Goal: Information Seeking & Learning: Learn about a topic

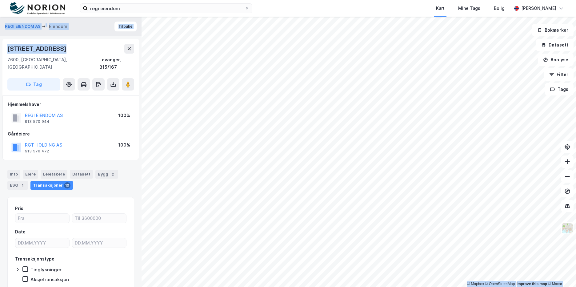
click at [90, 47] on div "[STREET_ADDRESS]" at bounding box center [70, 49] width 127 height 10
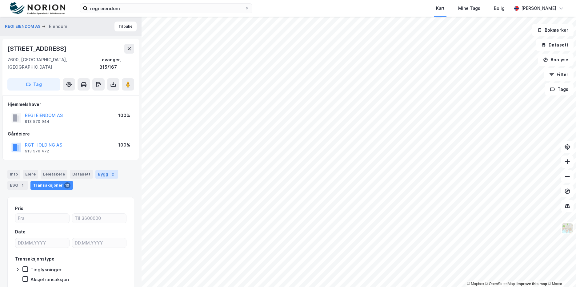
click at [96, 170] on div "Bygg 2" at bounding box center [106, 174] width 23 height 9
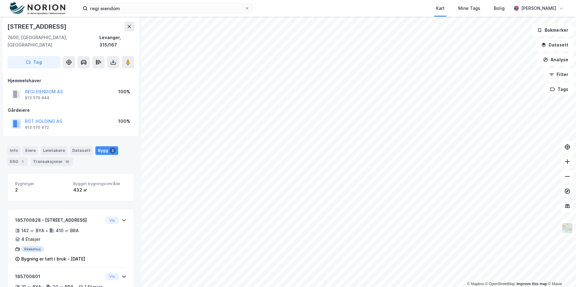
scroll to position [54, 0]
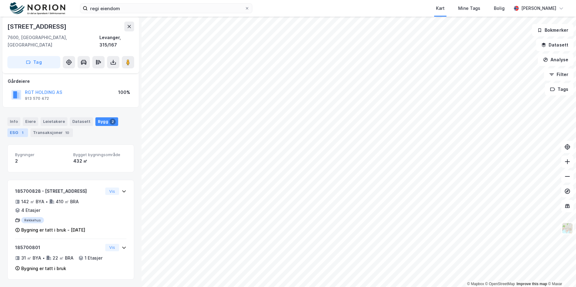
click at [18, 128] on div "ESG 1" at bounding box center [17, 132] width 21 height 9
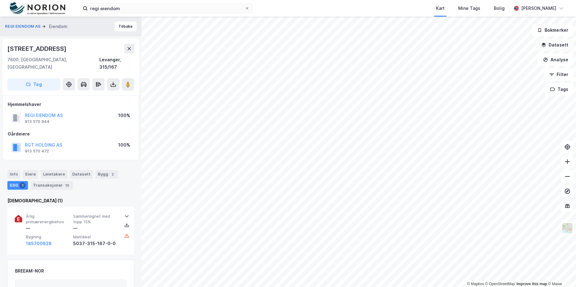
click at [559, 47] on button "Datasett" at bounding box center [555, 45] width 38 height 12
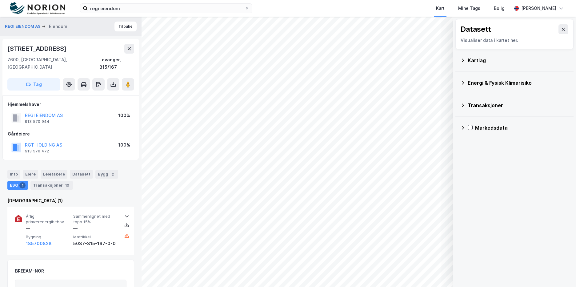
click at [487, 104] on div "Transaksjoner" at bounding box center [518, 105] width 101 height 7
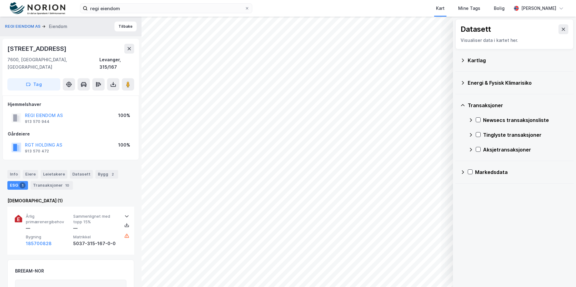
click at [487, 64] on div "Kartlag" at bounding box center [514, 60] width 108 height 15
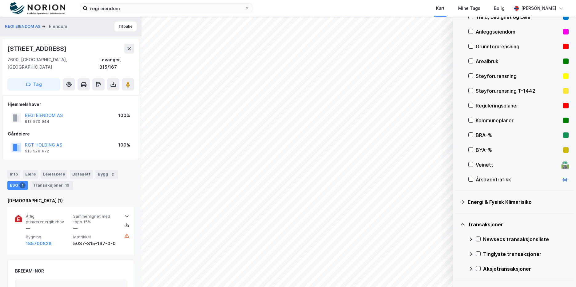
scroll to position [62, 0]
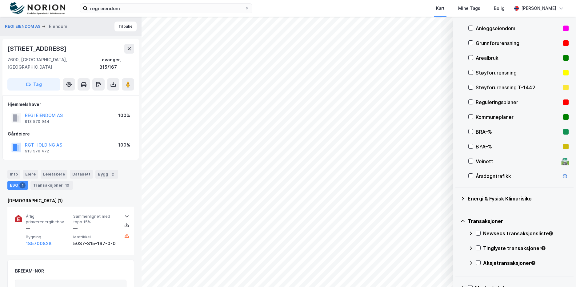
click at [470, 99] on div "Reguleringsplaner" at bounding box center [518, 102] width 100 height 15
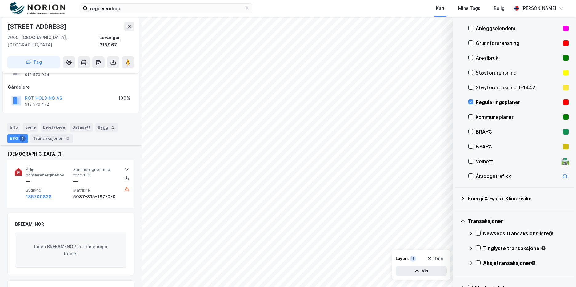
scroll to position [0, 0]
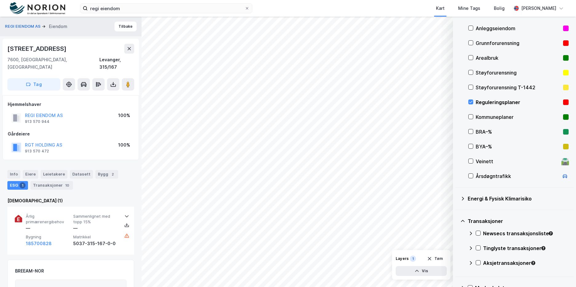
click at [24, 170] on div "Eiere" at bounding box center [30, 174] width 15 height 9
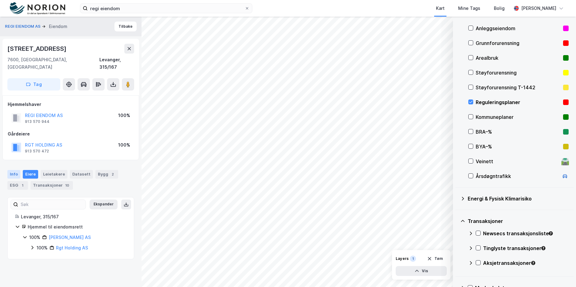
click at [18, 170] on div "Info" at bounding box center [13, 174] width 13 height 9
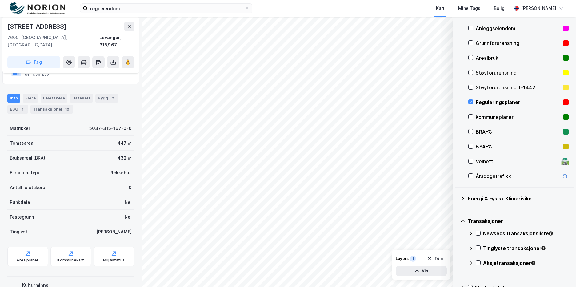
scroll to position [100, 0]
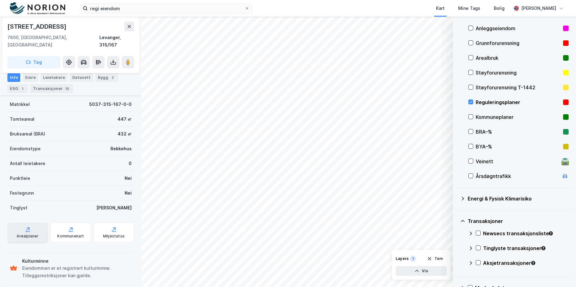
click at [38, 228] on div "Arealplaner" at bounding box center [27, 232] width 41 height 20
click at [95, 78] on div "Bygg 2" at bounding box center [106, 77] width 23 height 9
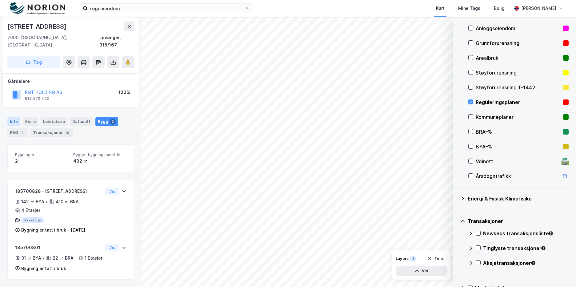
click at [13, 117] on div "Info" at bounding box center [13, 121] width 13 height 9
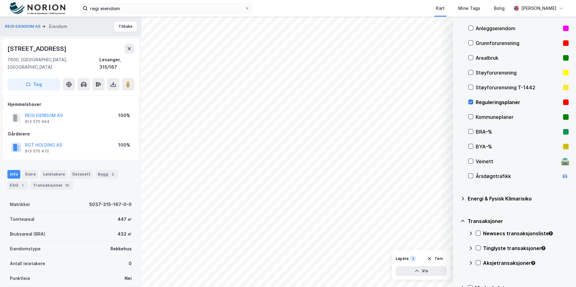
click at [470, 101] on icon at bounding box center [471, 102] width 4 height 4
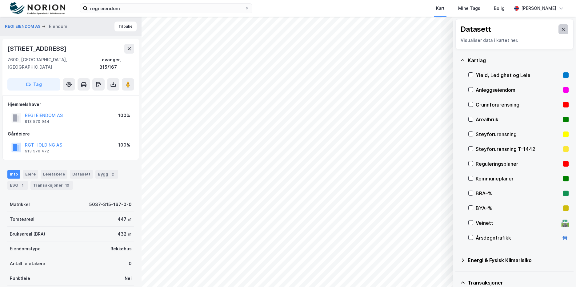
click at [561, 27] on icon at bounding box center [563, 29] width 5 height 5
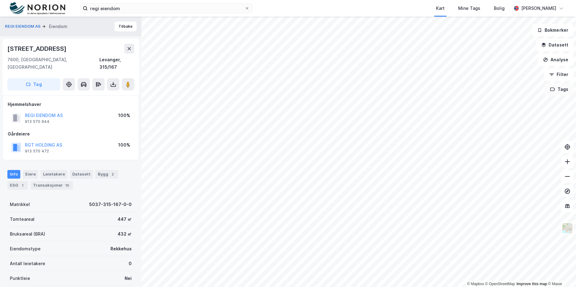
click at [560, 90] on button "Tags" at bounding box center [559, 89] width 29 height 12
click at [563, 58] on button "Analyse" at bounding box center [556, 60] width 36 height 12
drag, startPoint x: 563, startPoint y: 56, endPoint x: 562, endPoint y: 43, distance: 13.5
click at [563, 56] on button "Analyse" at bounding box center [556, 60] width 36 height 12
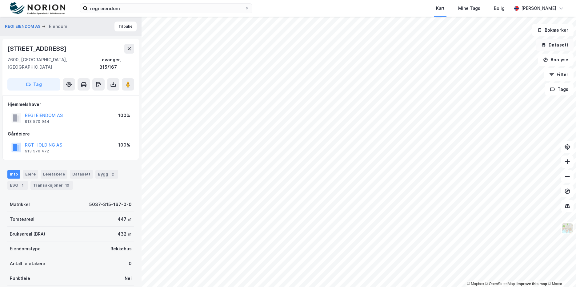
click at [562, 41] on button "Datasett" at bounding box center [555, 45] width 38 height 12
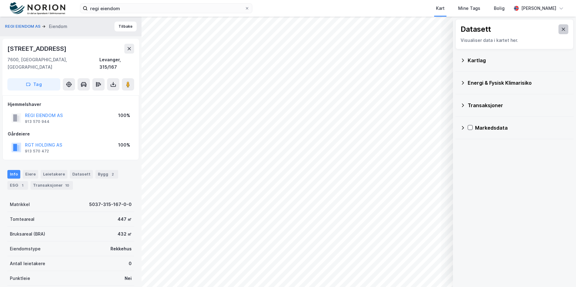
click at [561, 28] on icon at bounding box center [563, 29] width 5 height 5
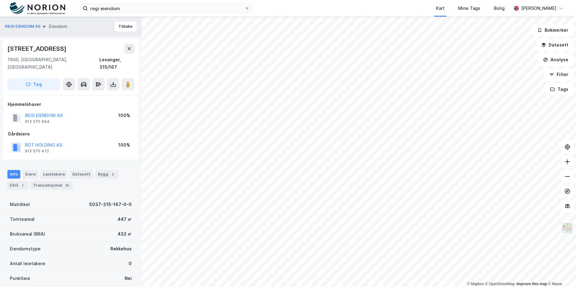
click at [570, 230] on img at bounding box center [568, 228] width 12 height 12
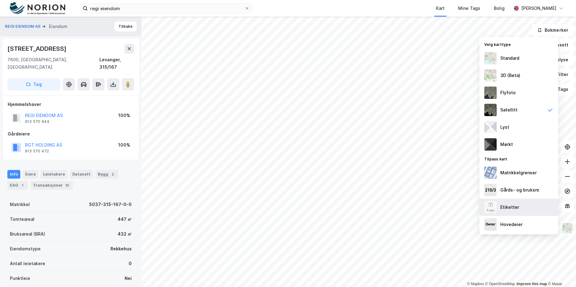
click at [519, 207] on div "Etiketter" at bounding box center [518, 206] width 79 height 17
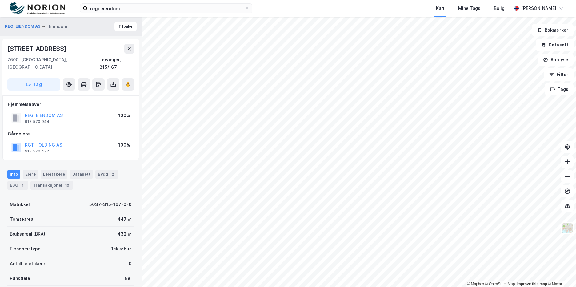
click at [334, 287] on html "regi eiendom Kart Mine Tags Bolig [PERSON_NAME] © Mapbox © OpenStreetMap Improv…" at bounding box center [288, 143] width 576 height 287
click at [436, 14] on div "regi eiendom Kart Mine Tags Bolig [PERSON_NAME] © Mapbox © OpenStreetMap Improv…" at bounding box center [288, 143] width 576 height 287
click at [124, 78] on button at bounding box center [128, 84] width 12 height 12
click at [31, 26] on button "REGI EIENDOM AS" at bounding box center [23, 26] width 37 height 6
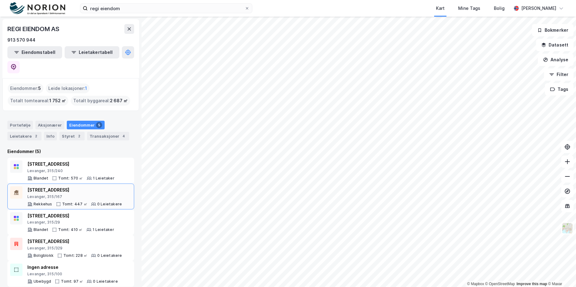
click at [85, 194] on div "Levanger, 315/167" at bounding box center [74, 196] width 94 height 5
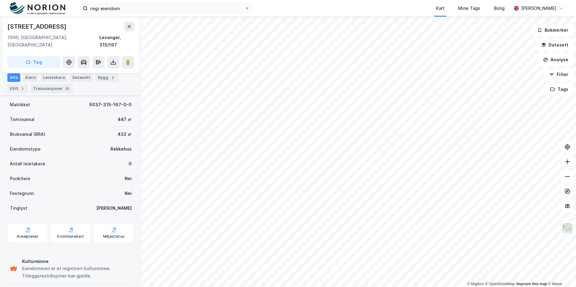
scroll to position [100, 0]
click at [101, 81] on div "Bygg 2" at bounding box center [106, 77] width 23 height 9
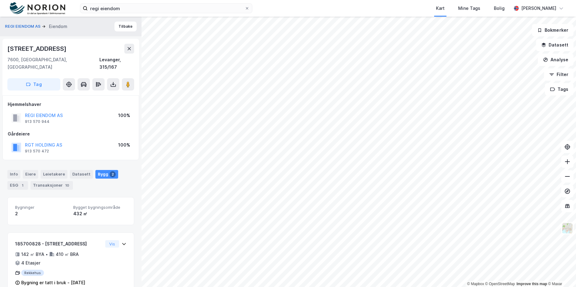
click at [90, 24] on div "REGI EIENDOM AS [PERSON_NAME]" at bounding box center [71, 27] width 142 height 20
click at [29, 24] on button "REGI EIENDOM AS" at bounding box center [23, 26] width 37 height 6
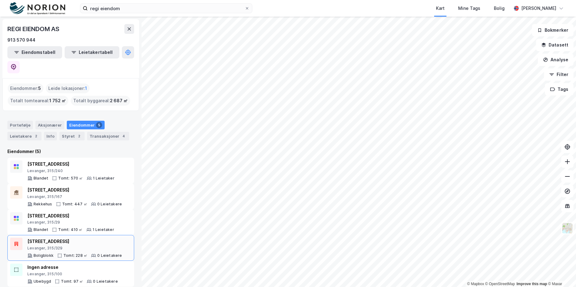
click at [87, 246] on div "Levanger, 315/329" at bounding box center [74, 248] width 95 height 5
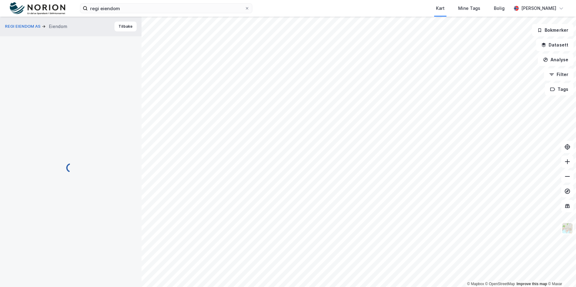
scroll to position [7, 0]
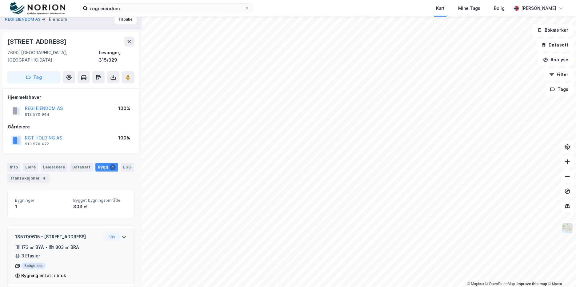
click at [94, 249] on div "173 ㎡ BYA • 303 ㎡ BRA • 3 Etasjer" at bounding box center [59, 251] width 88 height 16
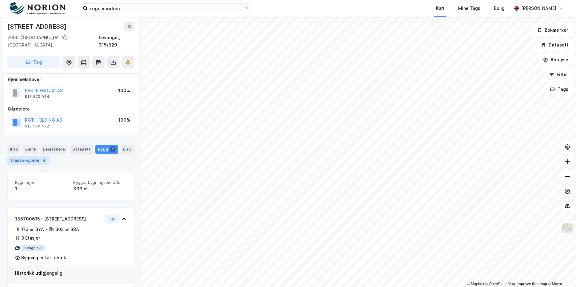
drag, startPoint x: 19, startPoint y: 142, endPoint x: 31, endPoint y: 156, distance: 19.0
click at [19, 145] on div "Info" at bounding box center [13, 149] width 13 height 9
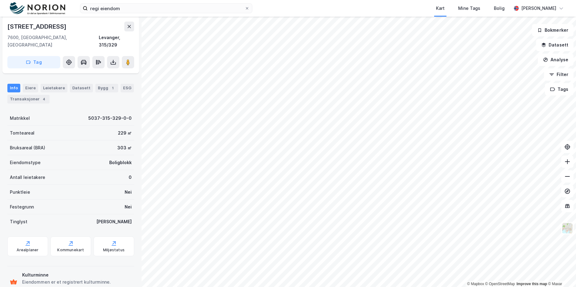
scroll to position [86, 0]
drag, startPoint x: 81, startPoint y: 115, endPoint x: 129, endPoint y: 111, distance: 47.6
click at [129, 111] on div "Matrikkel 5037-315-329-0-0" at bounding box center [70, 117] width 127 height 15
copy div "5037-315-329-0-0"
click at [97, 176] on div "Antall leietakere 0" at bounding box center [70, 177] width 127 height 15
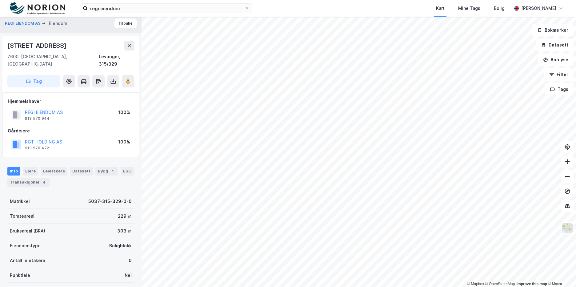
scroll to position [0, 0]
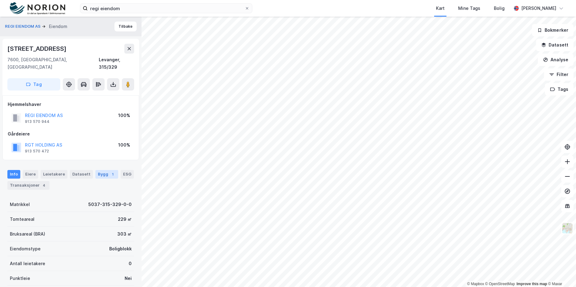
click at [99, 170] on div "Bygg 1" at bounding box center [106, 174] width 23 height 9
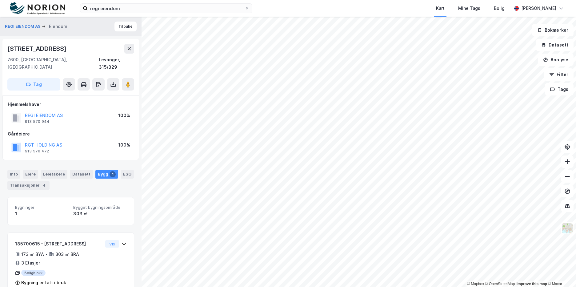
scroll to position [7, 0]
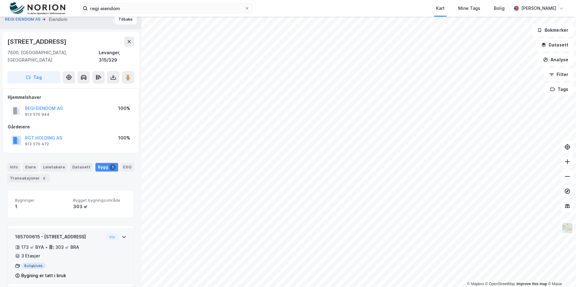
click at [76, 263] on div "Boligblokk" at bounding box center [59, 266] width 88 height 6
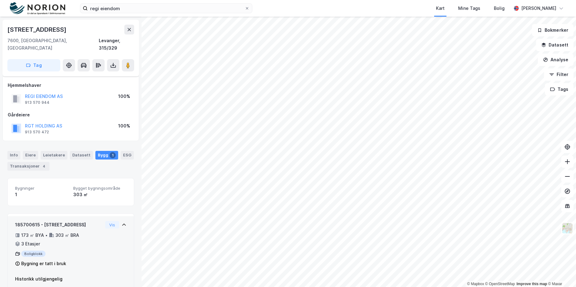
scroll to position [25, 0]
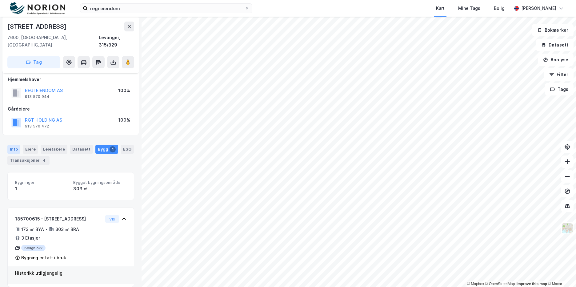
click at [14, 145] on div "Info" at bounding box center [13, 149] width 13 height 9
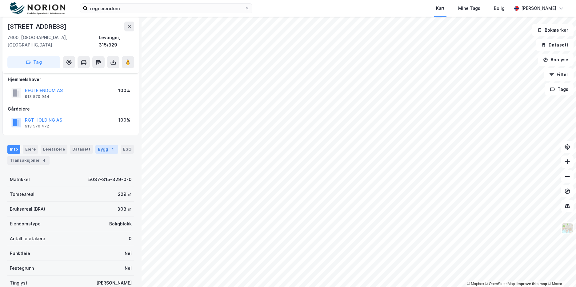
click at [102, 145] on div "Bygg 1" at bounding box center [106, 149] width 23 height 9
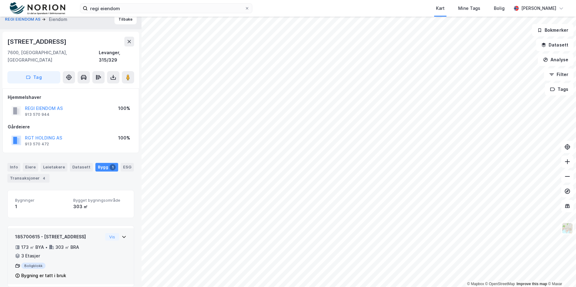
click at [111, 253] on div "185700615 - [STREET_ADDRESS] 173 ㎡ BYA • 303 ㎡ BRA • 3 Etasjer Boligblokk Bygni…" at bounding box center [70, 258] width 111 height 51
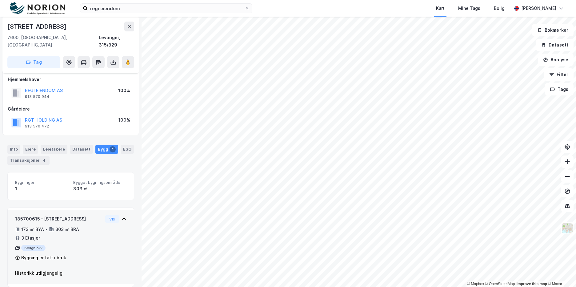
click at [110, 235] on div "185700615 - [STREET_ADDRESS] 173 ㎡ BYA • 303 ㎡ BRA • 3 Etasjer Boligblokk Bygni…" at bounding box center [70, 240] width 111 height 51
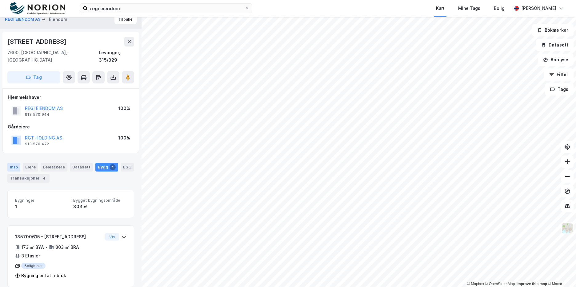
click at [14, 163] on div "Info" at bounding box center [13, 167] width 13 height 9
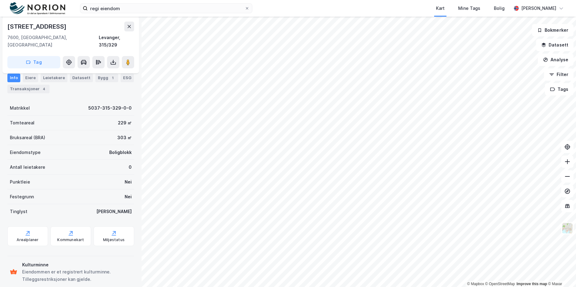
scroll to position [100, 0]
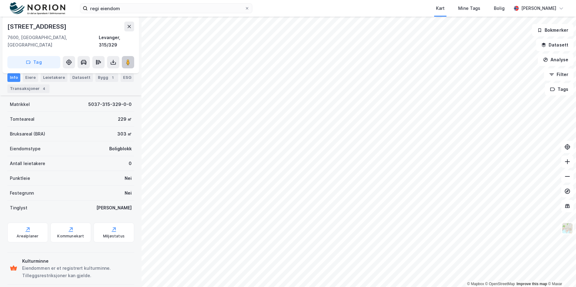
click at [129, 59] on image at bounding box center [128, 62] width 4 height 6
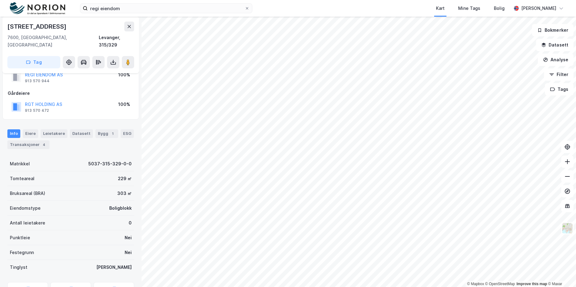
scroll to position [0, 0]
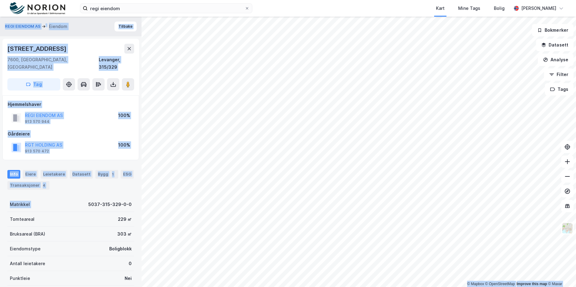
click at [142, 201] on div "© Mapbox © OpenStreetMap Improve this map © Maxar REGI EIENDOM AS Eiendom Tilba…" at bounding box center [288, 152] width 576 height 270
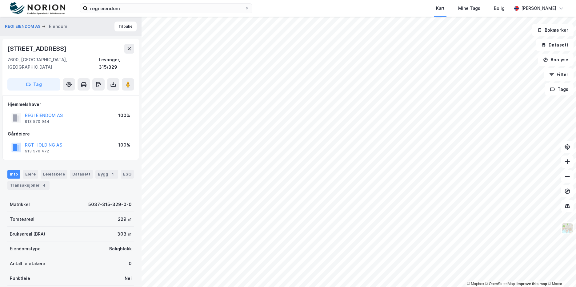
click at [134, 198] on div "REGI EIENDOM AS Eiendom Tilbake [STREET_ADDRESS], 315/329 Tag Hjemmelshaver REG…" at bounding box center [71, 152] width 142 height 270
drag, startPoint x: 123, startPoint y: 196, endPoint x: 86, endPoint y: 195, distance: 37.6
click at [86, 195] on div "REGI EIENDOM AS Eiendom Tilbake [STREET_ADDRESS], 315/329 Tag Hjemmelshaver REG…" at bounding box center [71, 152] width 142 height 270
copy div "5037-315-329-0-0"
click at [59, 226] on div "Bruksareal (BRA) 303 ㎡" at bounding box center [70, 233] width 127 height 15
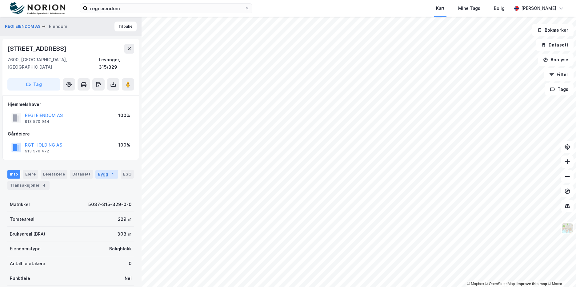
drag, startPoint x: 121, startPoint y: 166, endPoint x: 110, endPoint y: 166, distance: 11.4
click at [121, 170] on div "ESG" at bounding box center [127, 174] width 13 height 9
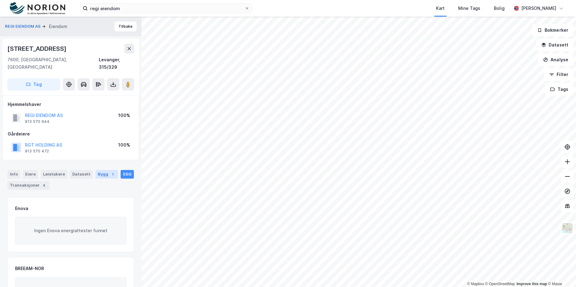
click at [103, 170] on div "Bygg 1" at bounding box center [106, 174] width 23 height 9
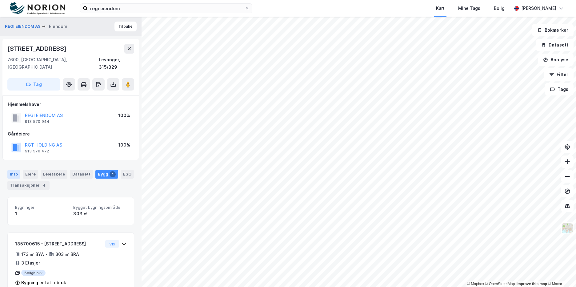
click at [10, 170] on div "Info" at bounding box center [13, 174] width 13 height 9
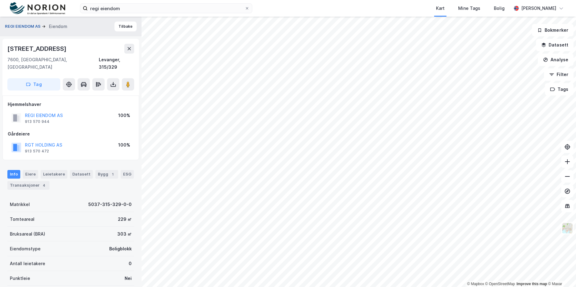
click at [26, 24] on button "REGI EIENDOM AS" at bounding box center [23, 26] width 37 height 6
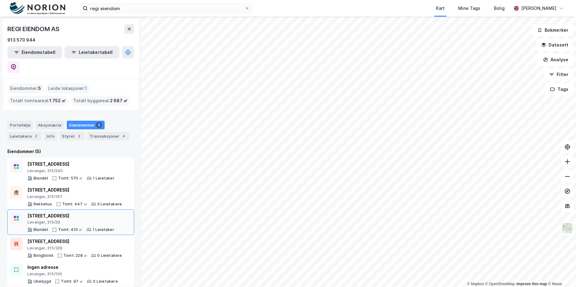
click at [105, 220] on div "Levanger, 315/29" at bounding box center [70, 222] width 87 height 5
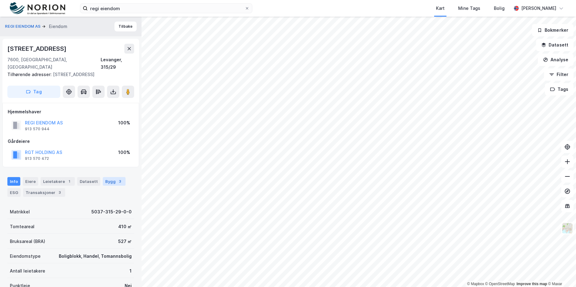
scroll to position [1, 0]
drag, startPoint x: 86, startPoint y: 204, endPoint x: 131, endPoint y: 208, distance: 45.4
click at [131, 208] on div "REGI EIENDOM AS Eiendom Tilbake [STREET_ADDRESS] Tilhørende adresser: [STREET_A…" at bounding box center [71, 152] width 142 height 270
copy div "5037-315-29-0-0"
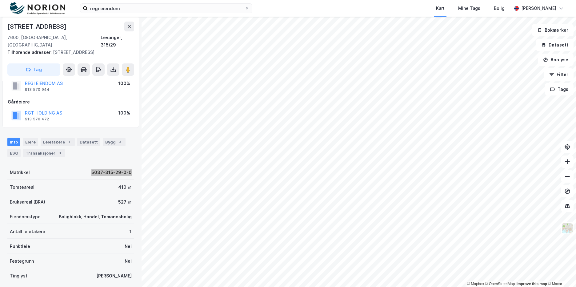
scroll to position [93, 0]
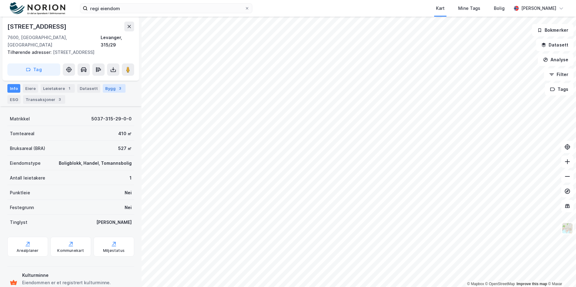
click at [108, 89] on div "Bygg 3" at bounding box center [114, 88] width 23 height 9
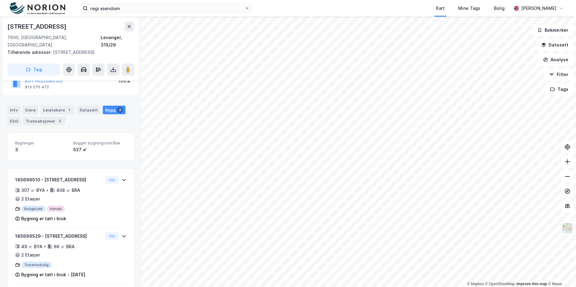
scroll to position [118, 0]
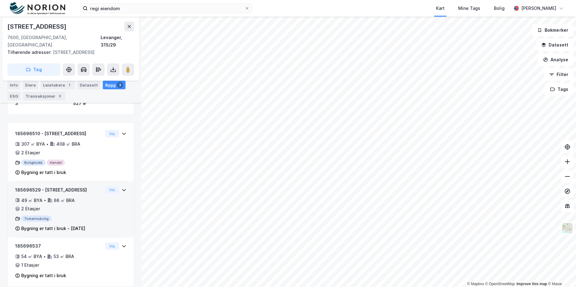
click at [114, 214] on div "185696529 - [STREET_ADDRESS] 49 ㎡ BYA • 66 ㎡ BRA • 2 Etasjer Tomannsbolig Bygni…" at bounding box center [70, 211] width 111 height 51
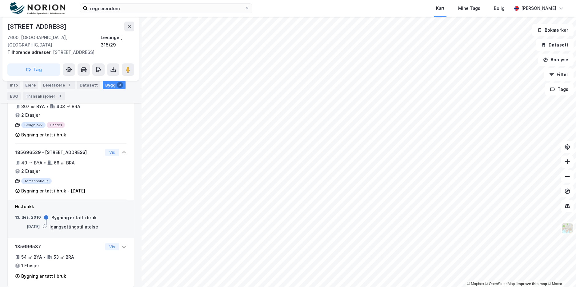
scroll to position [156, 0]
drag, startPoint x: 15, startPoint y: 86, endPoint x: 18, endPoint y: 88, distance: 3.3
click at [15, 86] on div "Info" at bounding box center [13, 85] width 13 height 9
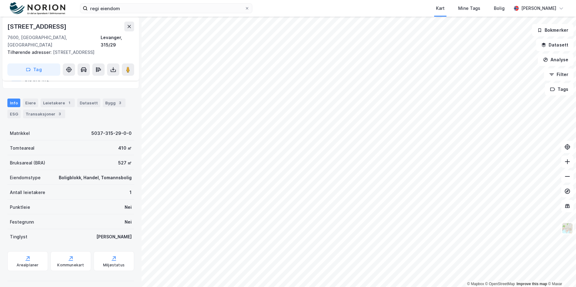
scroll to position [46, 0]
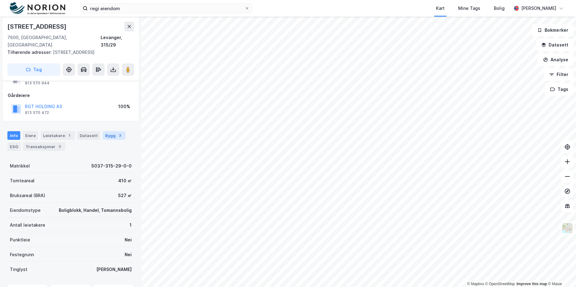
click at [107, 131] on div "Bygg 3" at bounding box center [114, 135] width 23 height 9
